Goal: Task Accomplishment & Management: Use online tool/utility

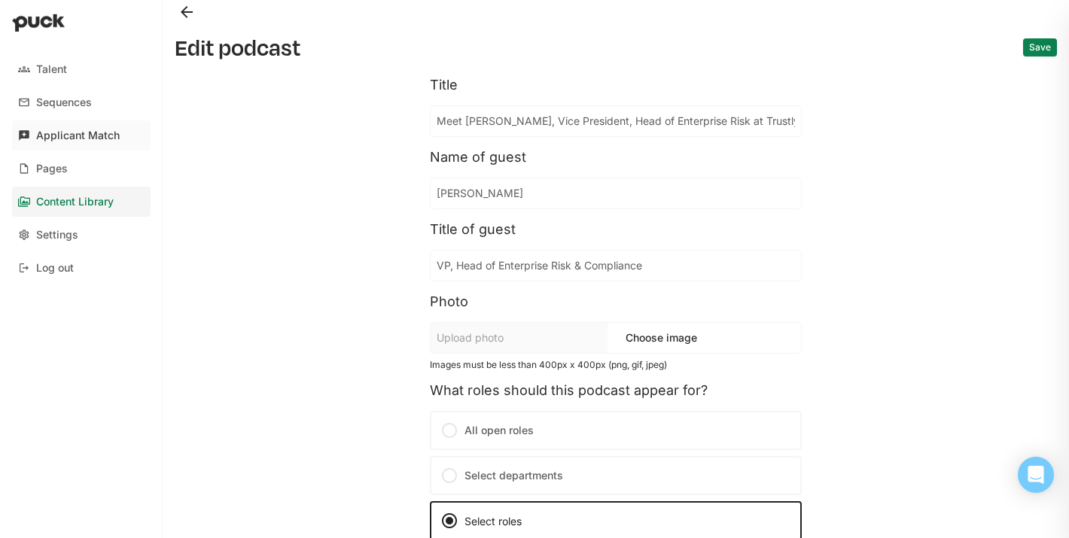
click at [88, 134] on div "Applicant Match" at bounding box center [78, 135] width 84 height 13
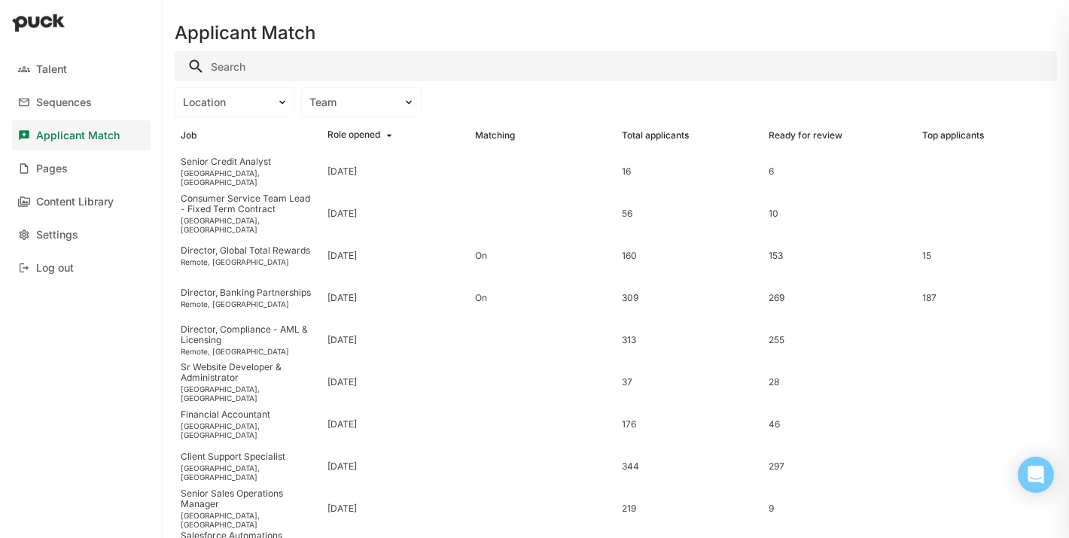
click at [235, 68] on input "Search" at bounding box center [616, 66] width 882 height 30
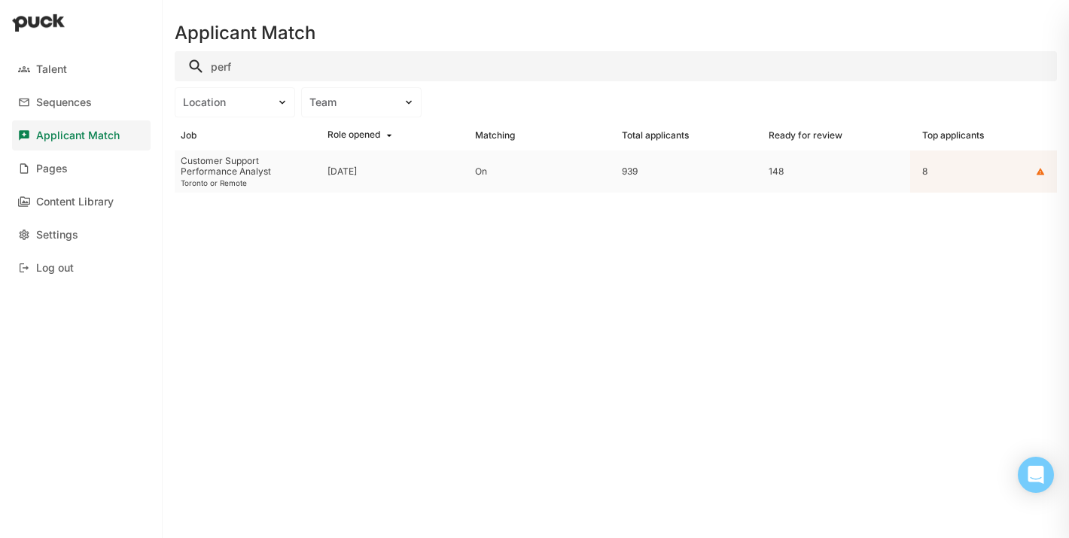
type input "perf"
click at [222, 182] on div "Toronto or Remote" at bounding box center [248, 182] width 135 height 9
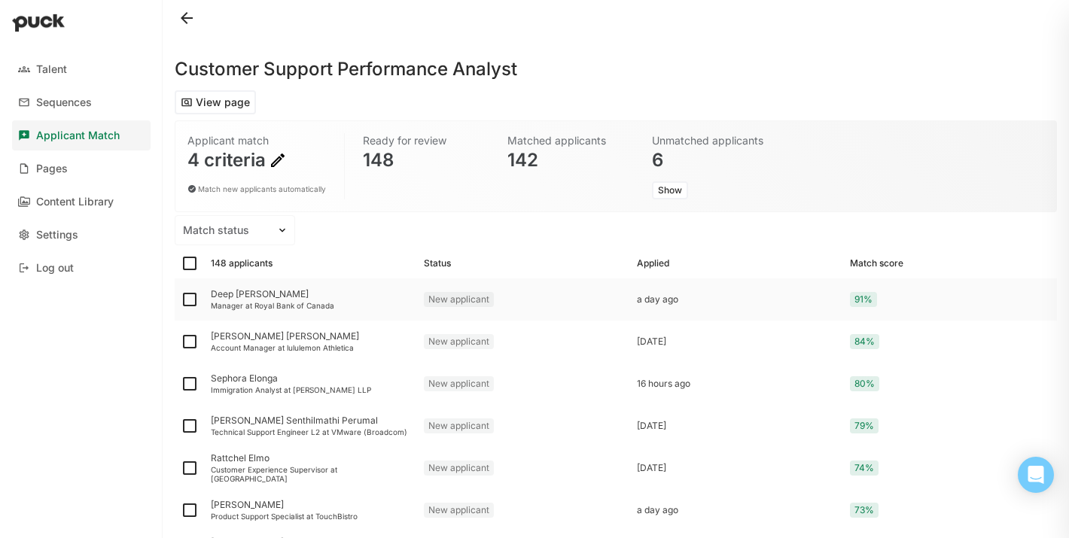
click at [231, 298] on div "Deep [PERSON_NAME]" at bounding box center [311, 294] width 201 height 11
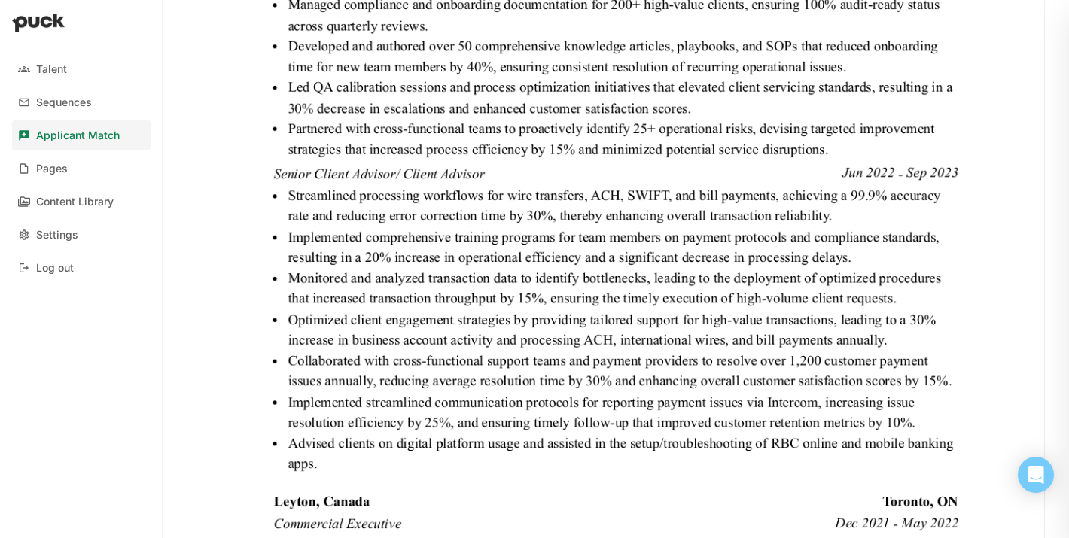
scroll to position [1701, 0]
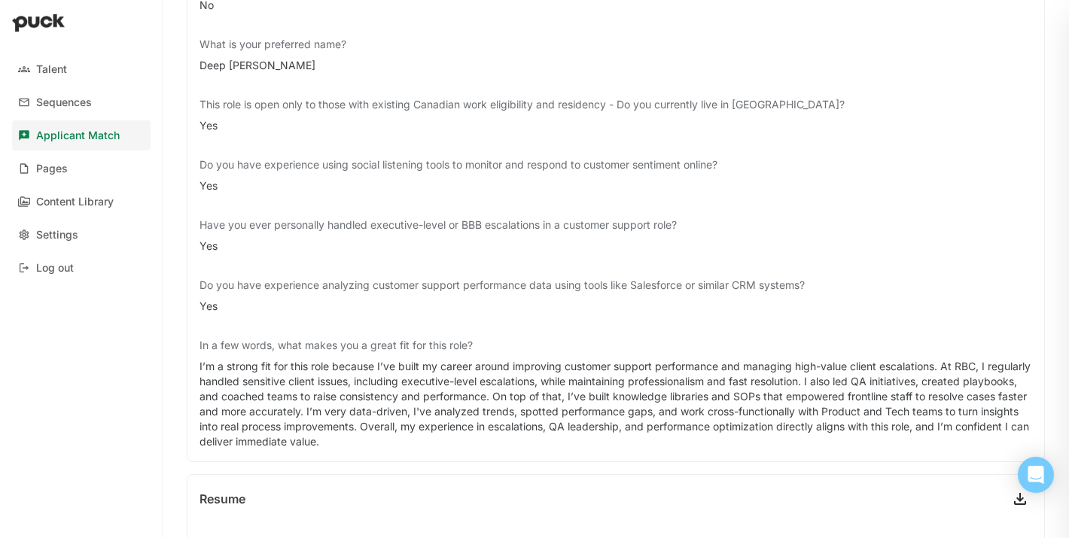
scroll to position [589, 0]
